Goal: Transaction & Acquisition: Purchase product/service

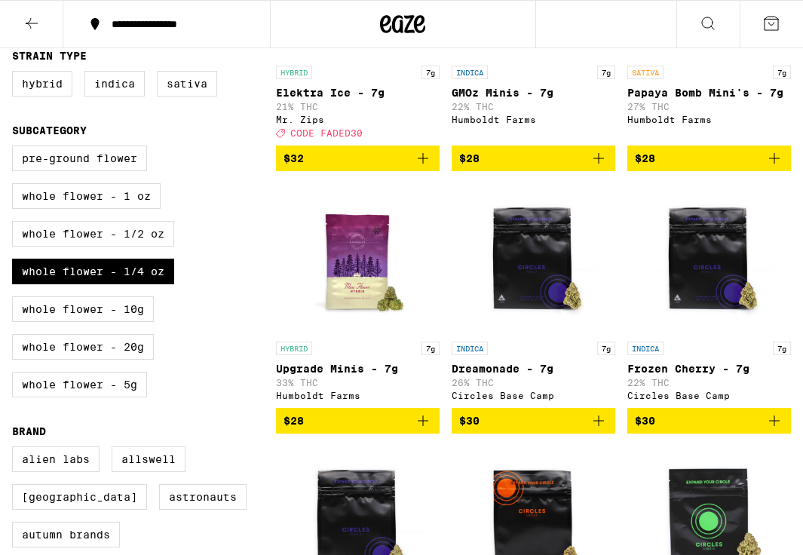
scroll to position [308, 0]
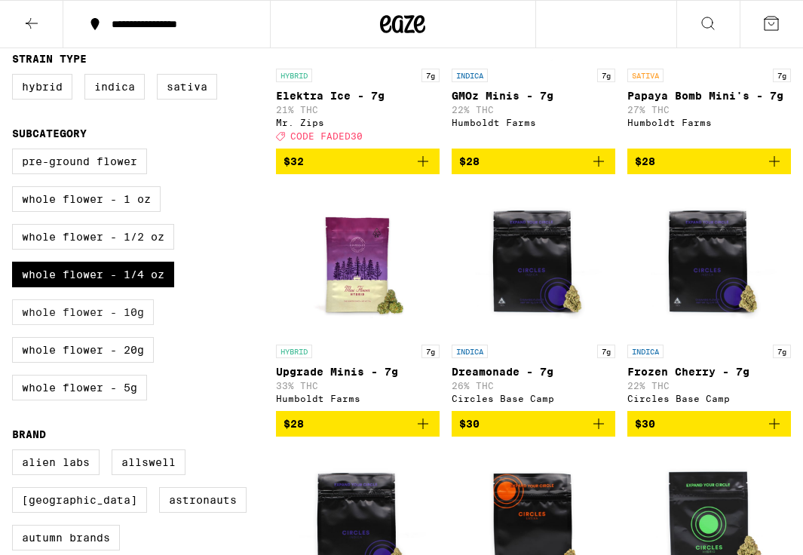
click at [132, 325] on label "Whole Flower - 10g" at bounding box center [83, 312] width 142 height 26
click at [16, 152] on input "Whole Flower - 10g" at bounding box center [15, 151] width 1 height 1
checkbox input "true"
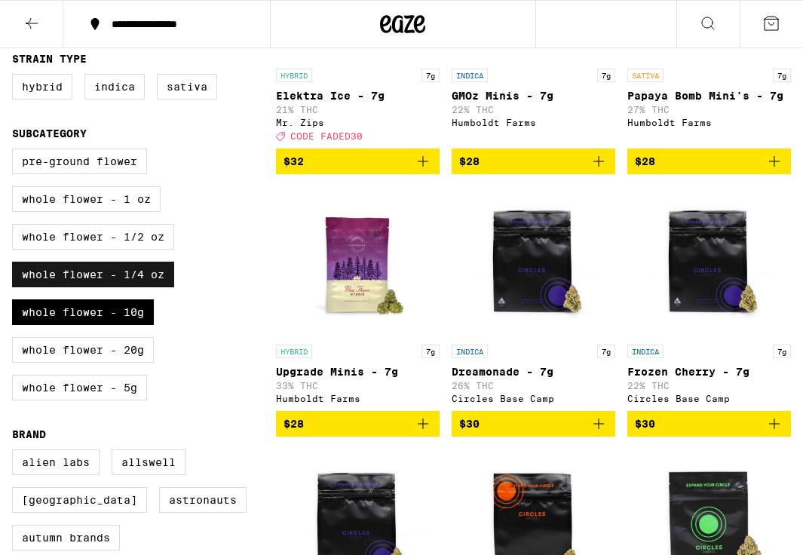
click at [130, 287] on label "Whole Flower - 1/4 oz" at bounding box center [93, 275] width 162 height 26
click at [16, 152] on input "Whole Flower - 1/4 oz" at bounding box center [15, 151] width 1 height 1
checkbox input "false"
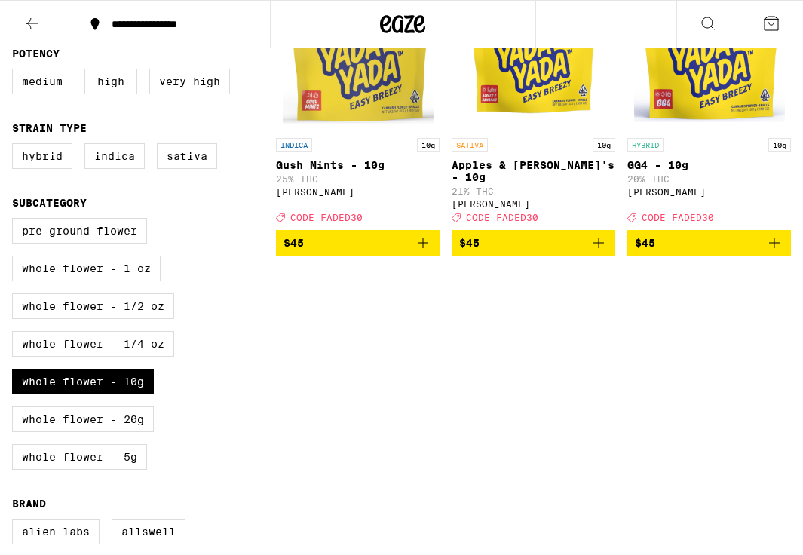
scroll to position [238, 0]
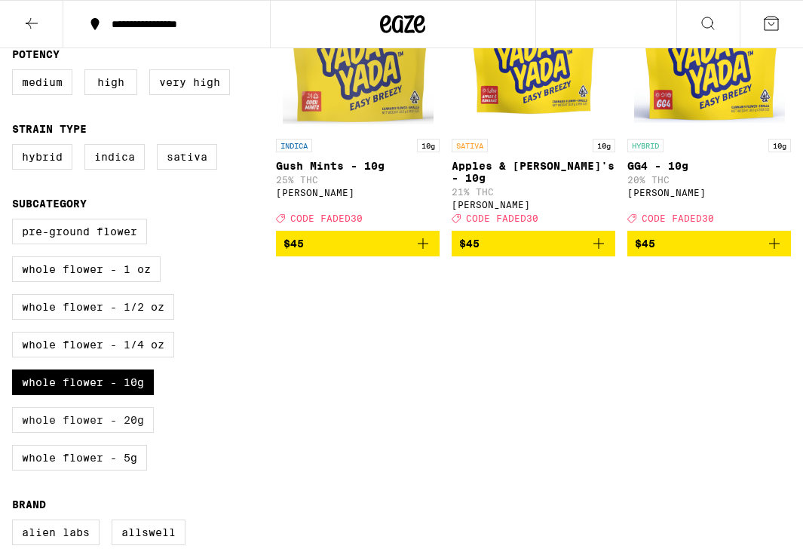
click at [117, 430] on label "Whole Flower - 20g" at bounding box center [83, 420] width 142 height 26
click at [16, 222] on input "Whole Flower - 20g" at bounding box center [15, 221] width 1 height 1
checkbox input "true"
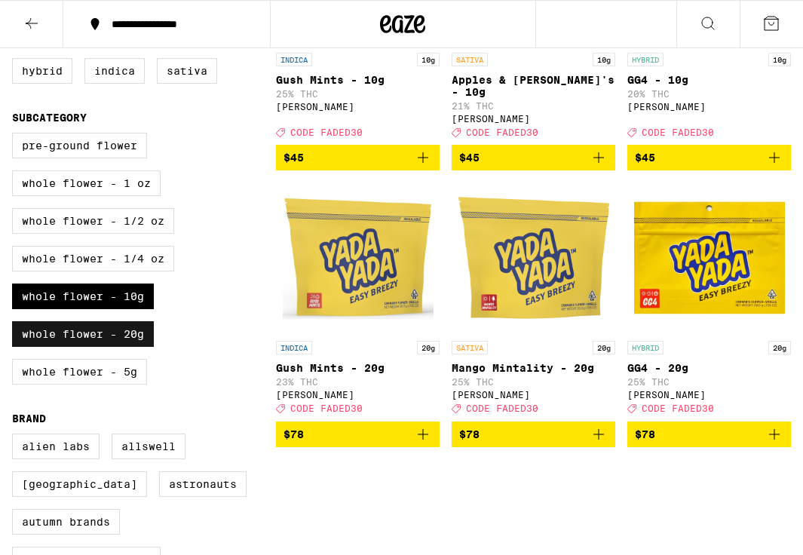
scroll to position [322, 0]
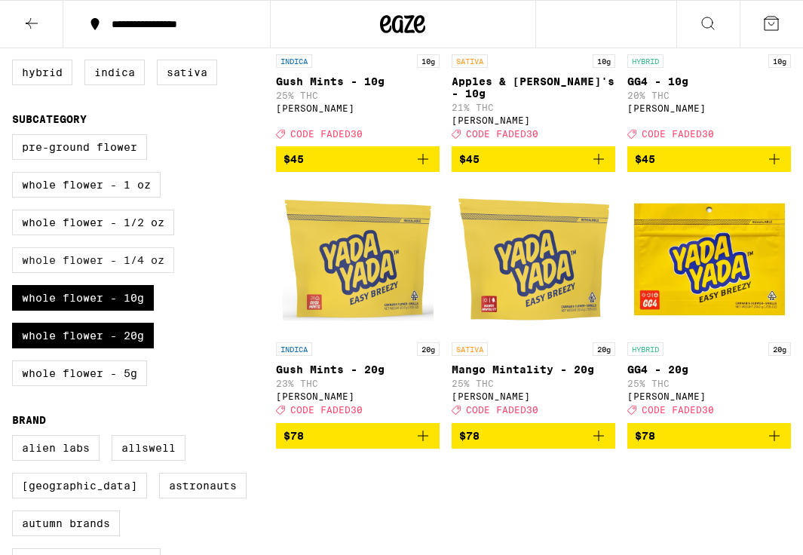
click at [57, 273] on label "Whole Flower - 1/4 oz" at bounding box center [93, 260] width 162 height 26
click at [16, 137] on input "Whole Flower - 1/4 oz" at bounding box center [15, 136] width 1 height 1
checkbox input "true"
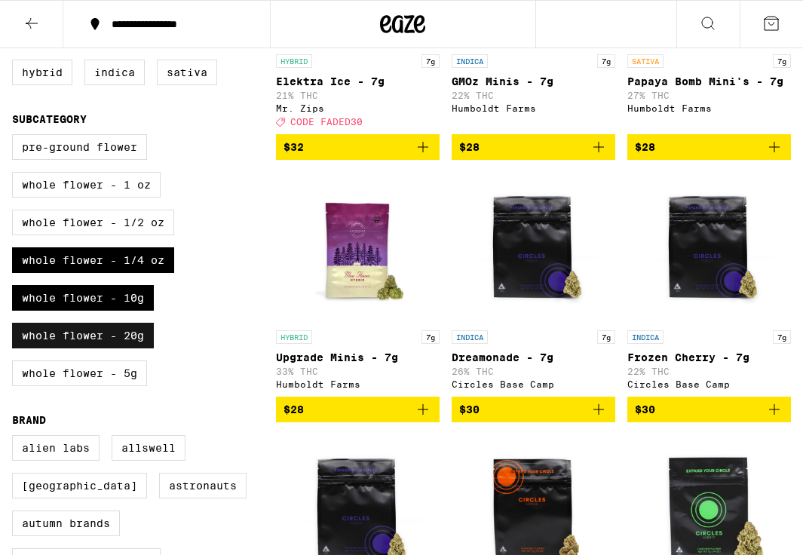
click at [73, 348] on label "Whole Flower - 20g" at bounding box center [83, 336] width 142 height 26
click at [16, 137] on input "Whole Flower - 20g" at bounding box center [15, 136] width 1 height 1
checkbox input "false"
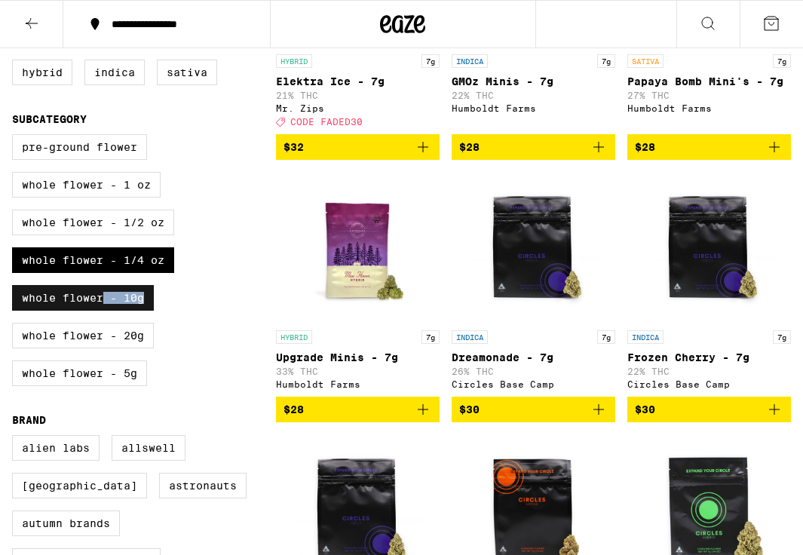
click at [107, 311] on label "Whole Flower - 10g" at bounding box center [83, 298] width 142 height 26
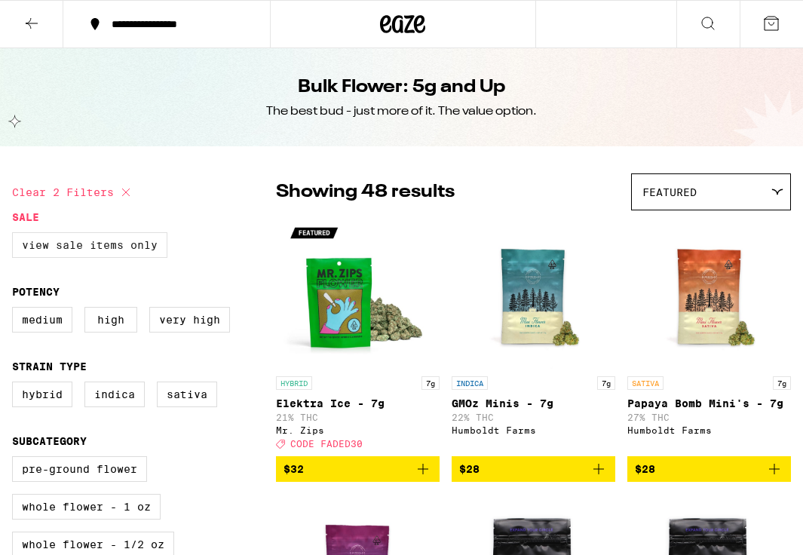
click at [146, 252] on label "View Sale Items Only" at bounding box center [89, 245] width 155 height 26
click at [16, 235] on input "View Sale Items Only" at bounding box center [15, 235] width 1 height 1
checkbox input "true"
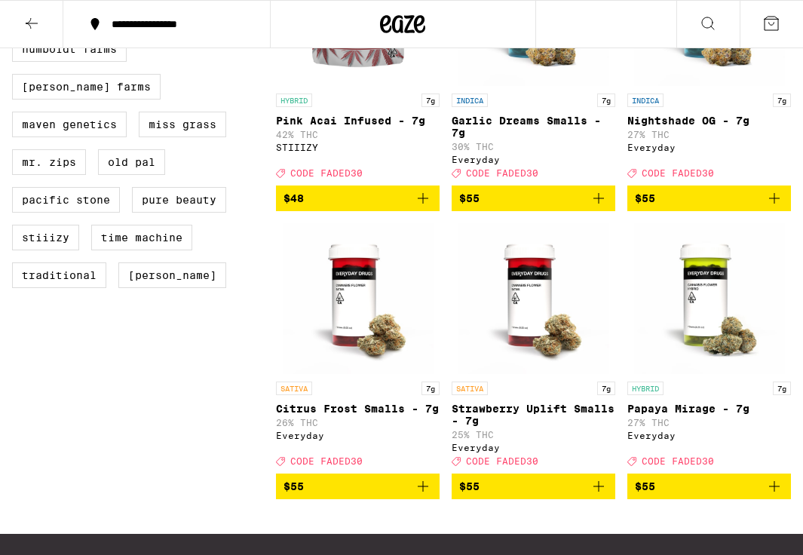
scroll to position [1136, 0]
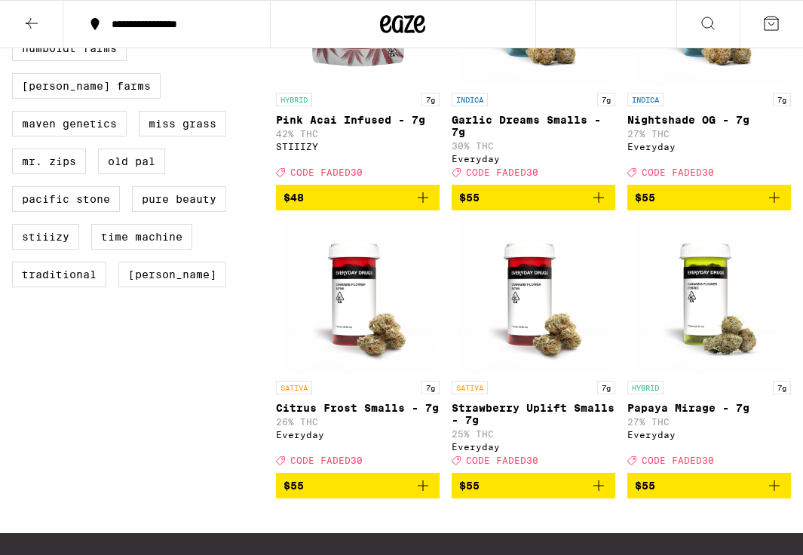
click at [426, 207] on icon "Add to bag" at bounding box center [423, 198] width 18 height 18
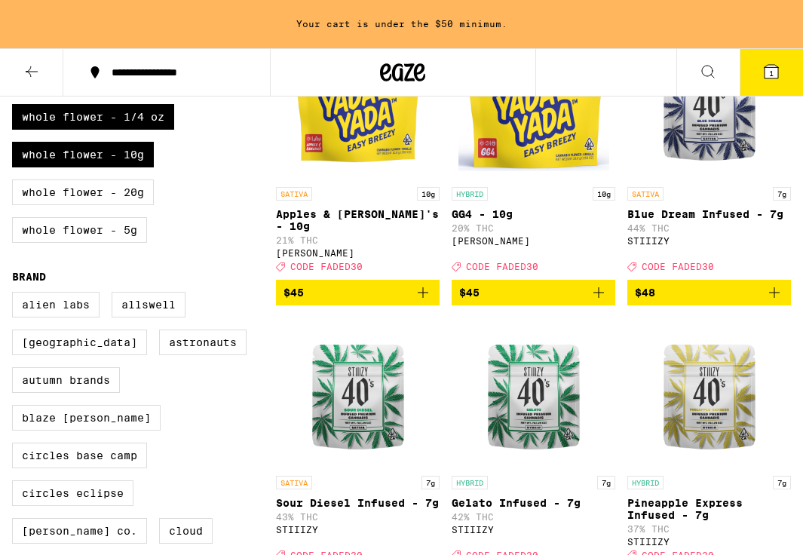
scroll to position [515, 0]
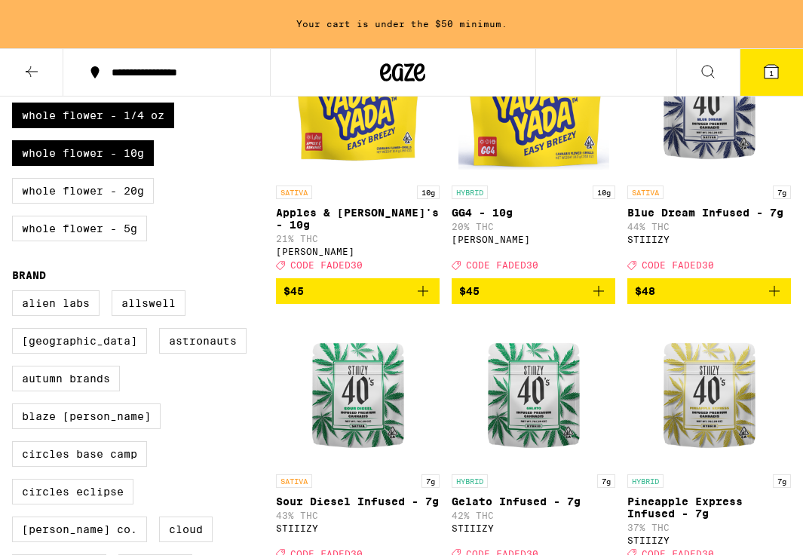
click at [775, 297] on icon "Add to bag" at bounding box center [774, 291] width 18 height 18
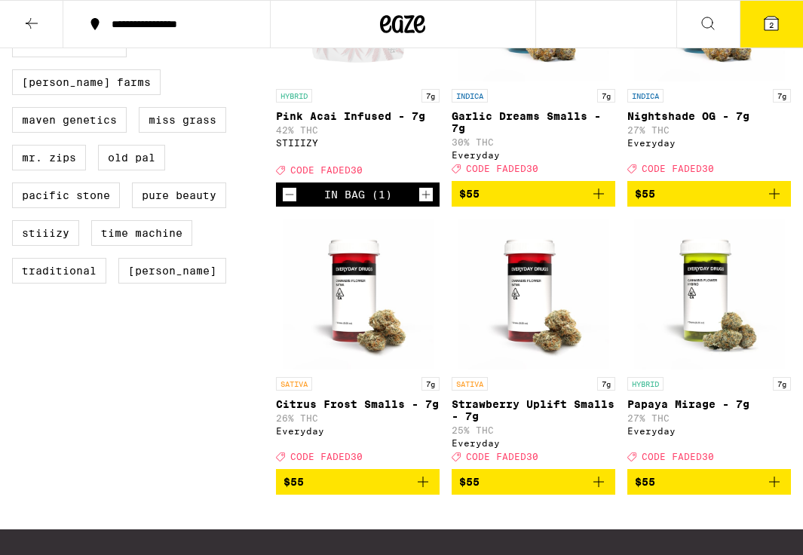
scroll to position [1142, 0]
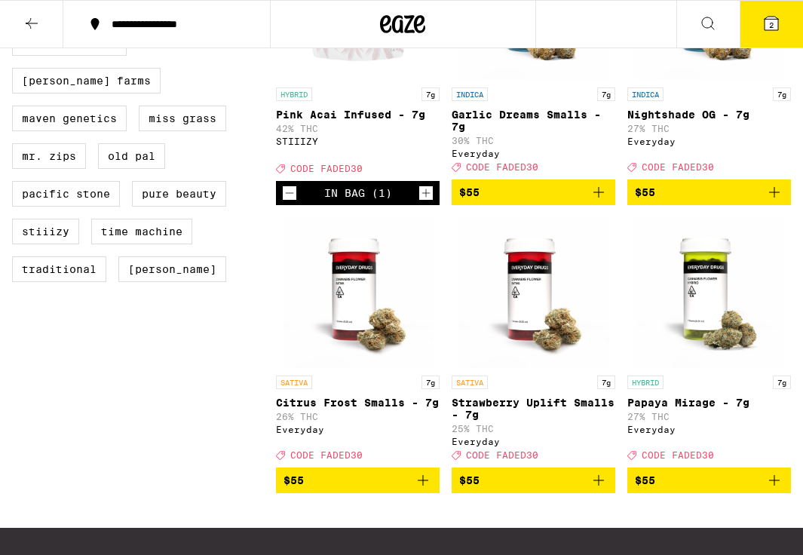
click at [774, 35] on button "2" at bounding box center [771, 24] width 63 height 47
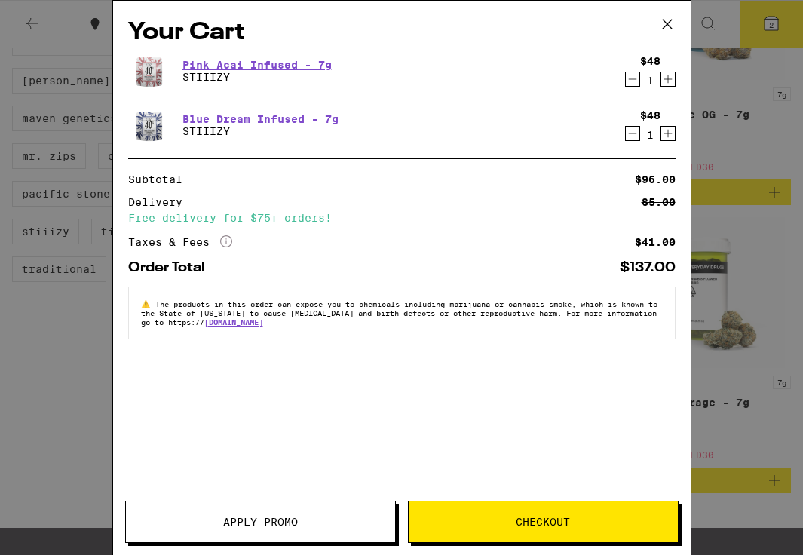
click at [72, 333] on div "Your Cart Pink Acai Infused - 7g STIIIZY $48 1 Blue Dream Infused - 7g STIIIZY …" at bounding box center [401, 277] width 803 height 555
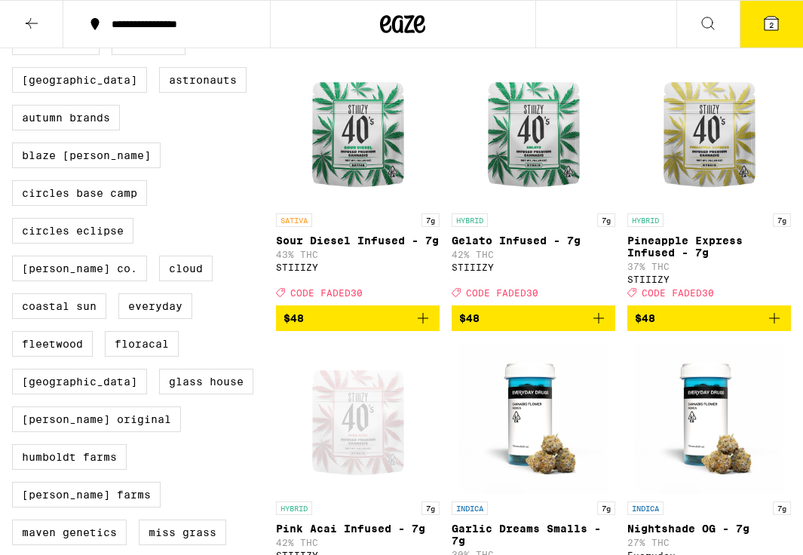
scroll to position [896, 0]
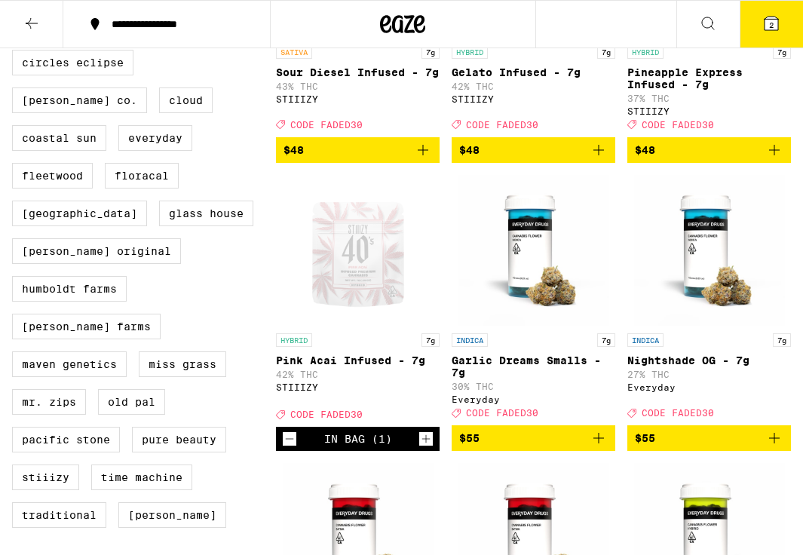
click at [771, 29] on span "2" at bounding box center [771, 24] width 5 height 9
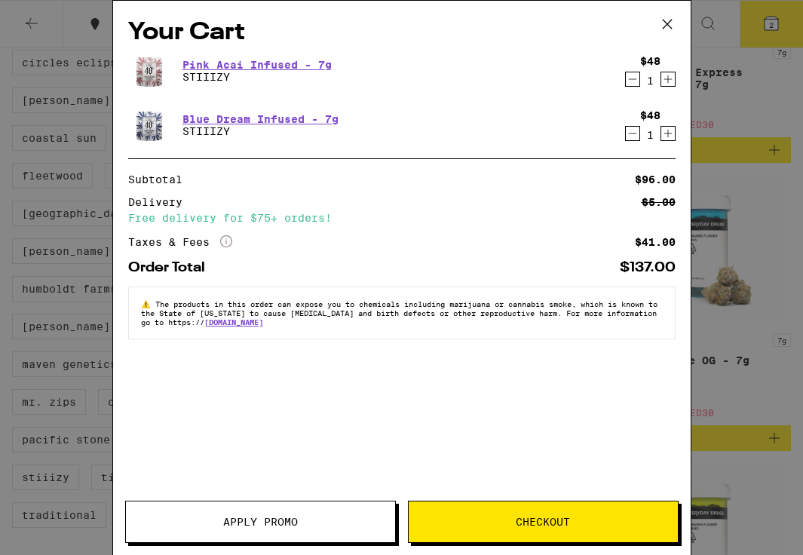
click at [252, 517] on span "Apply Promo" at bounding box center [260, 522] width 75 height 11
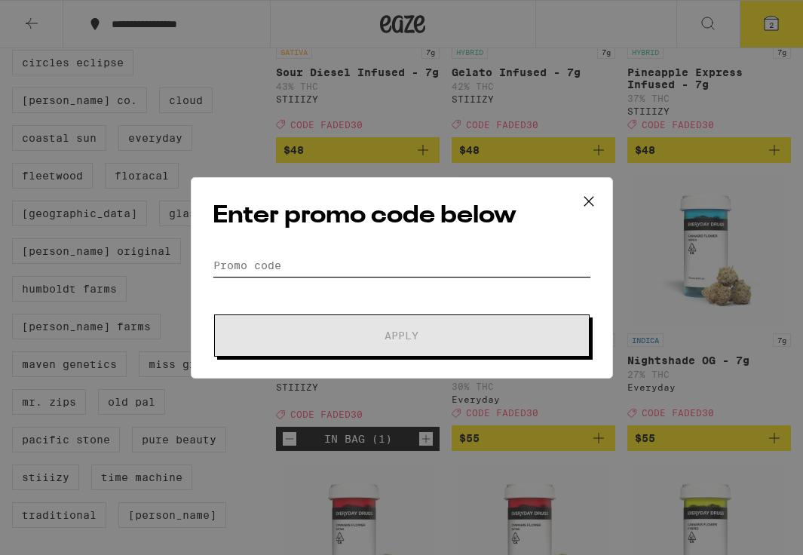
click at [306, 267] on input "Promo Code" at bounding box center [402, 265] width 379 height 23
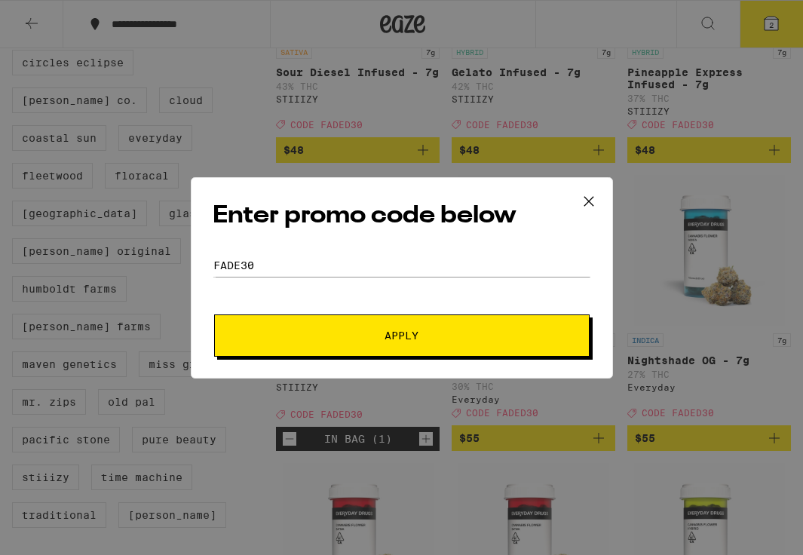
click at [372, 344] on button "Apply" at bounding box center [402, 335] width 376 height 42
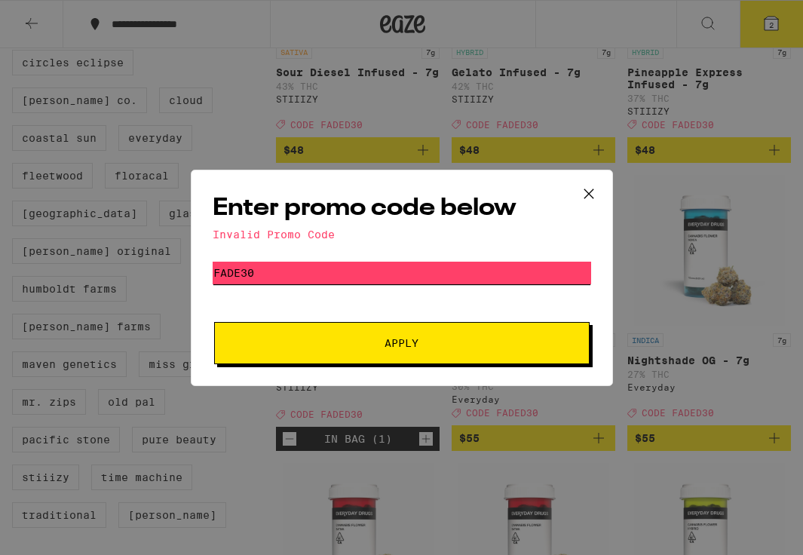
click at [242, 276] on input "FADE30" at bounding box center [402, 273] width 379 height 23
type input "FADED30"
click at [319, 340] on span "Apply" at bounding box center [401, 343] width 271 height 11
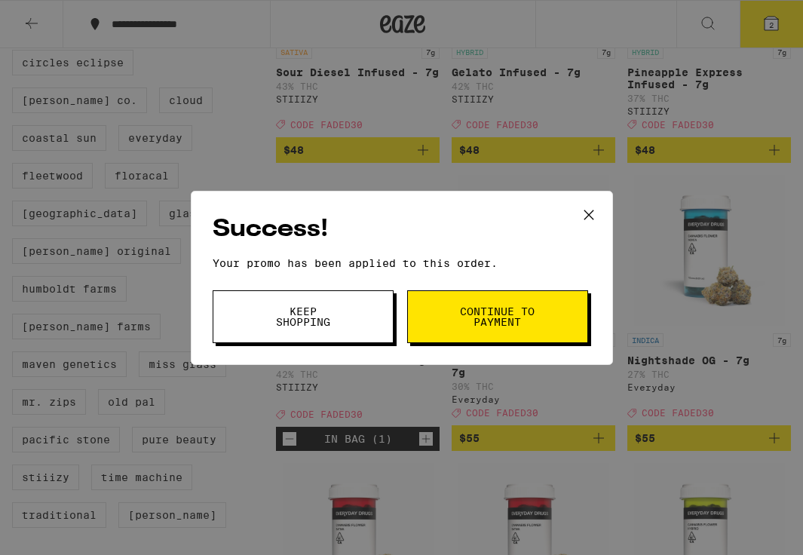
click at [454, 319] on button "Continue to payment" at bounding box center [497, 316] width 181 height 53
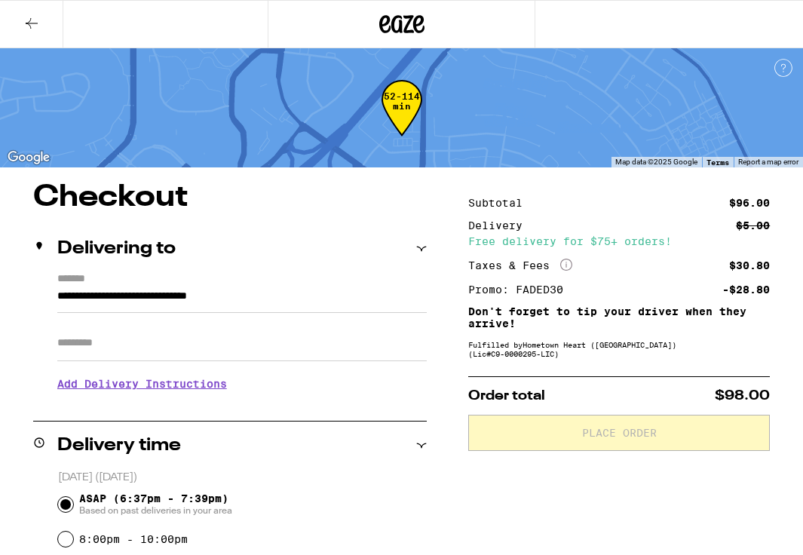
click at [160, 351] on input "Apt/Suite" at bounding box center [242, 343] width 370 height 36
type input "***"
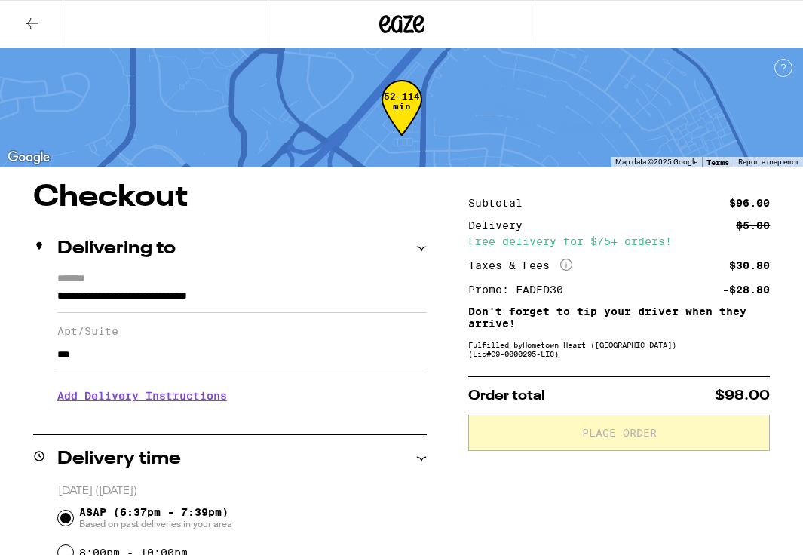
click at [190, 403] on h3 "Add Delivery Instructions" at bounding box center [242, 396] width 370 height 35
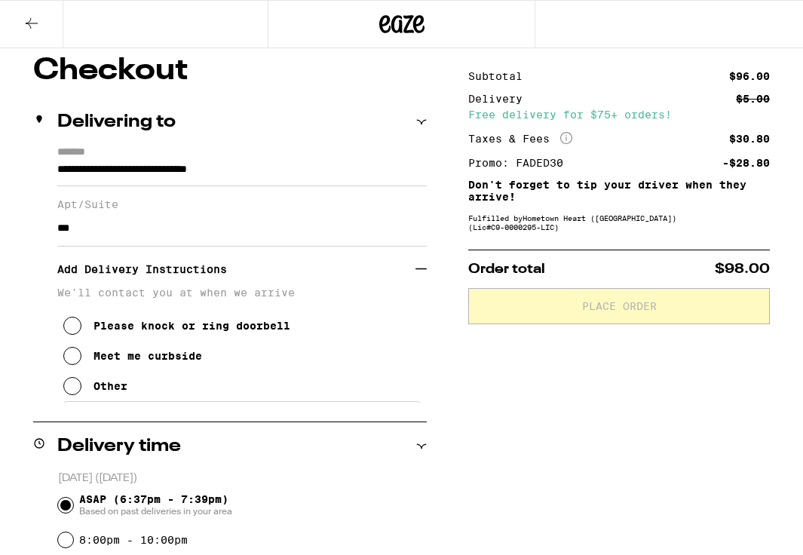
scroll to position [127, 0]
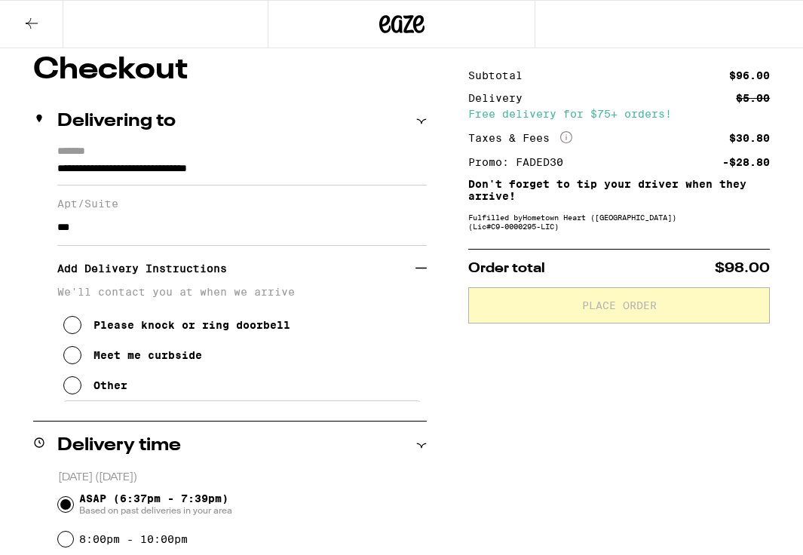
click at [193, 331] on div "Please knock or ring doorbell" at bounding box center [192, 325] width 197 height 12
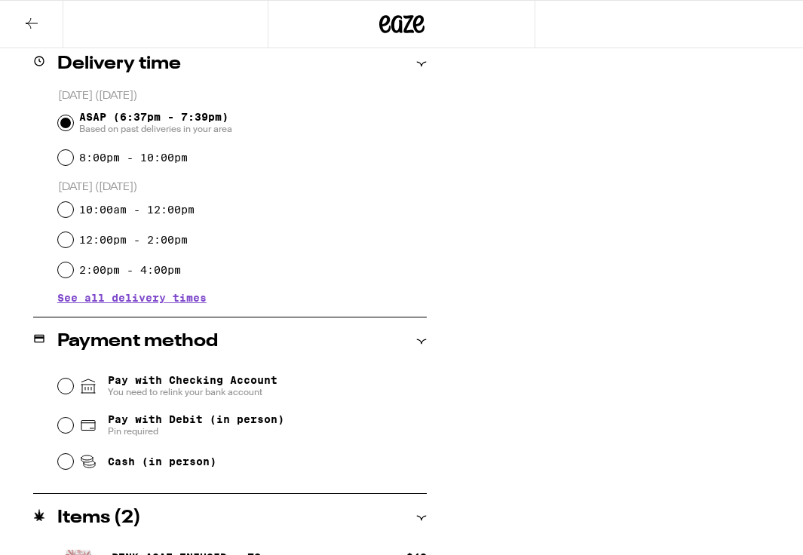
scroll to position [606, 0]
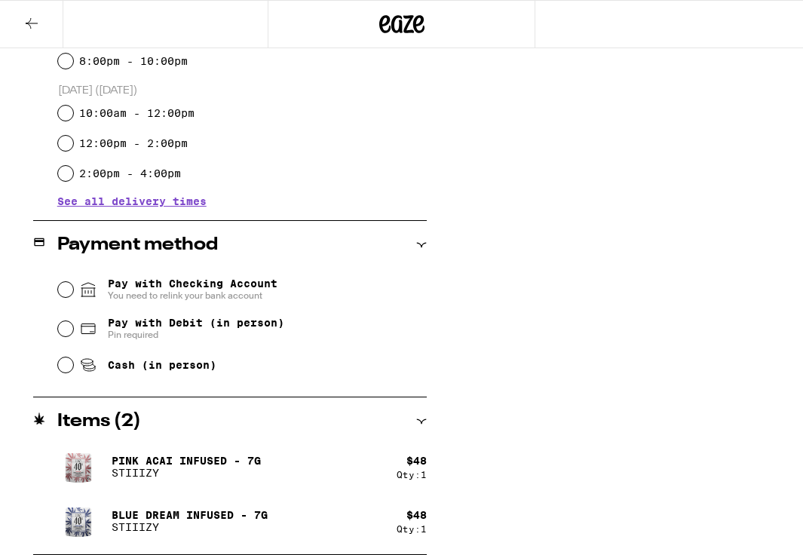
click at [201, 326] on span "Pay with Debit (in person)" at bounding box center [196, 323] width 176 height 12
click at [73, 326] on input "Pay with Debit (in person) Pin required" at bounding box center [65, 328] width 15 height 15
radio input "true"
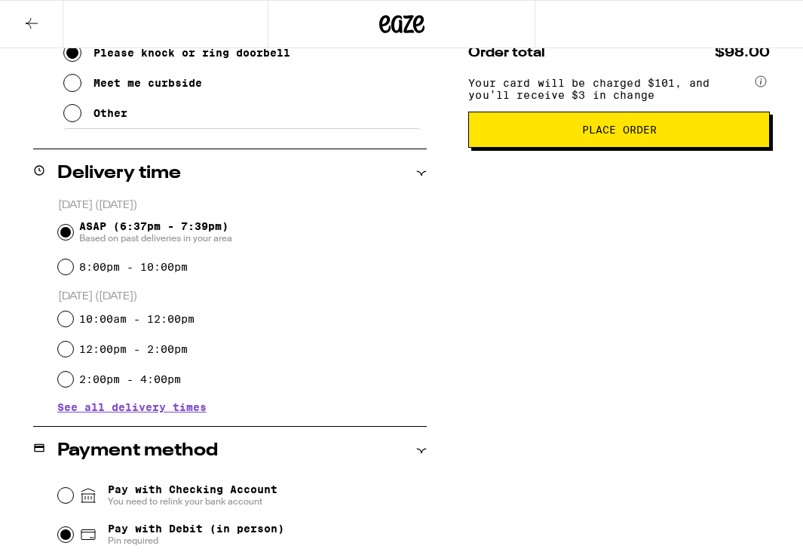
scroll to position [0, 0]
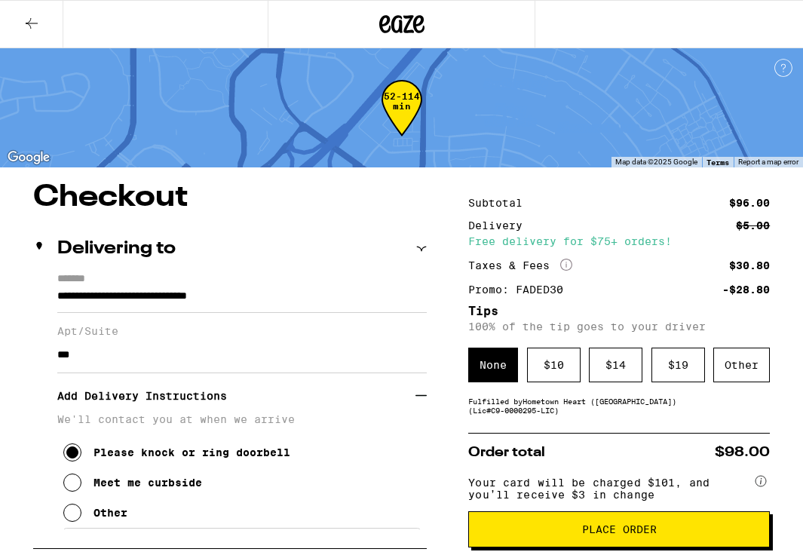
click at [637, 535] on span "Place Order" at bounding box center [619, 529] width 75 height 11
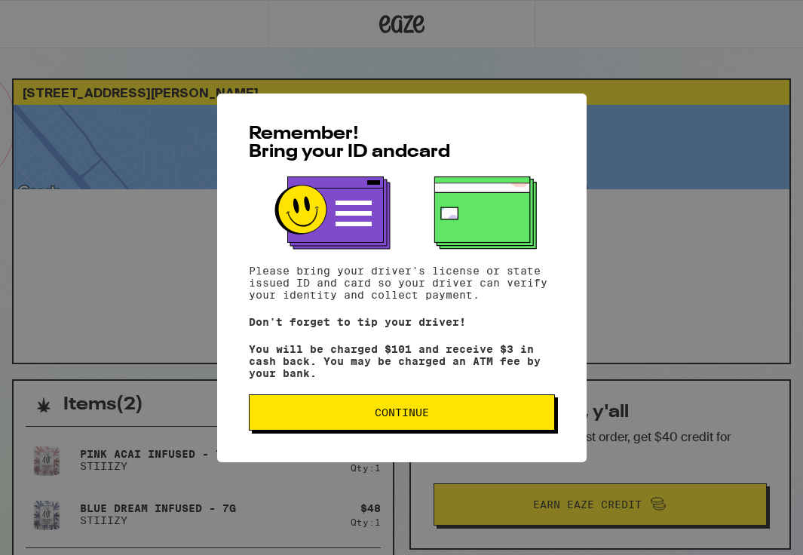
click at [432, 424] on button "Continue" at bounding box center [402, 412] width 306 height 36
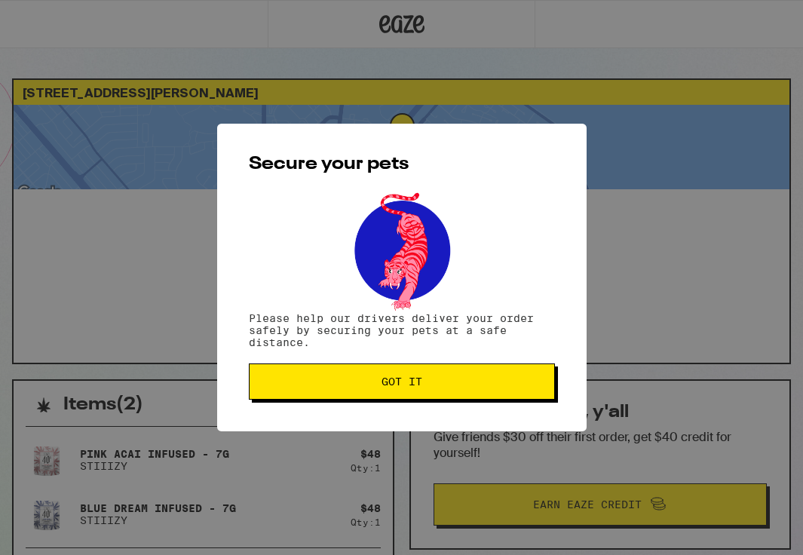
drag, startPoint x: 465, startPoint y: 423, endPoint x: 507, endPoint y: 474, distance: 66.4
click at [467, 428] on div "Secure your pets Please help our drivers deliver your order safely by securing …" at bounding box center [402, 278] width 370 height 308
click at [413, 379] on span "Got it" at bounding box center [402, 381] width 41 height 11
